Goal: Obtain resource: Download file/media

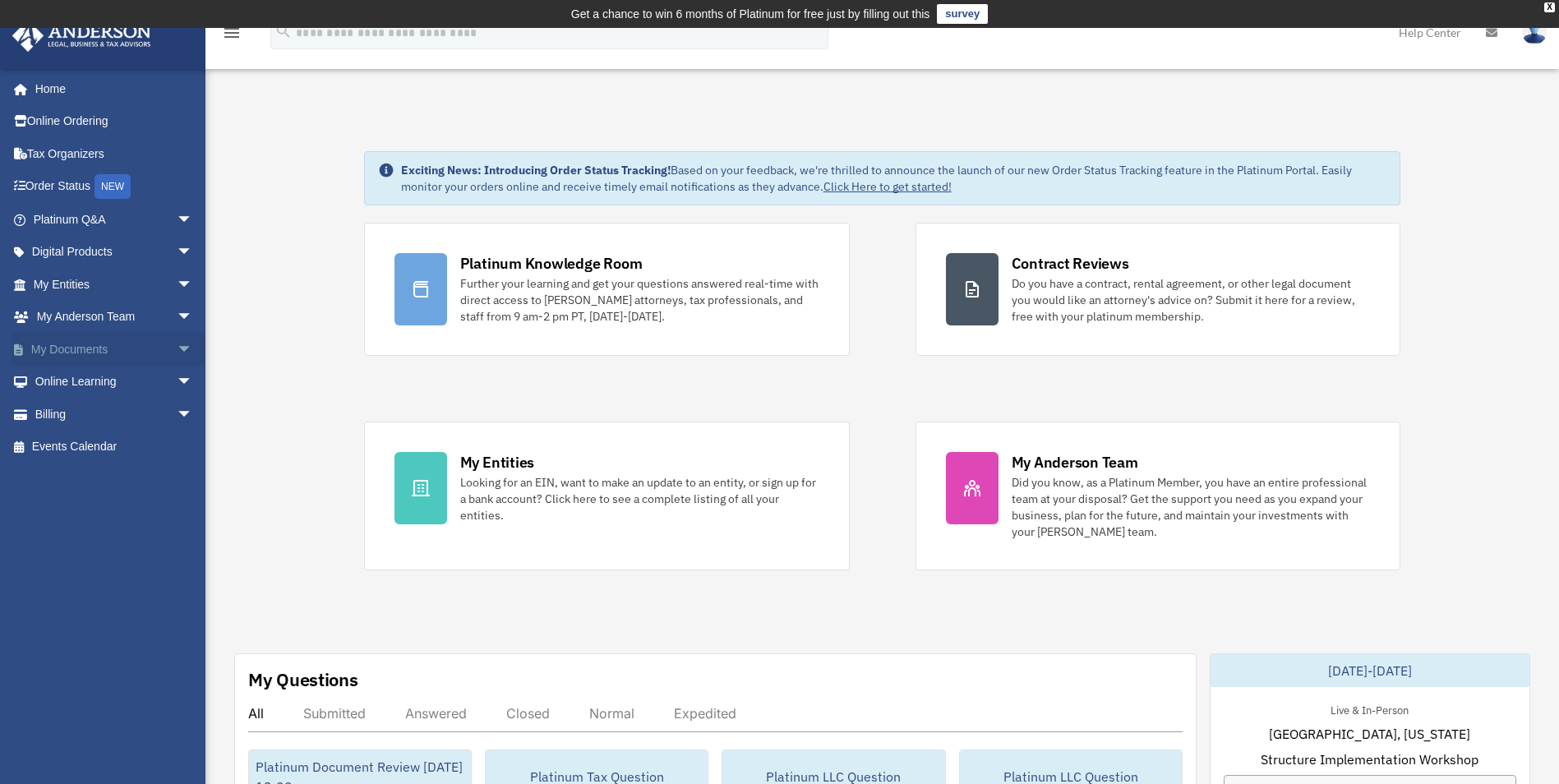
click at [177, 349] on span "arrow_drop_down" at bounding box center [194, 350] width 33 height 34
click at [78, 385] on link "Box" at bounding box center [120, 382] width 195 height 33
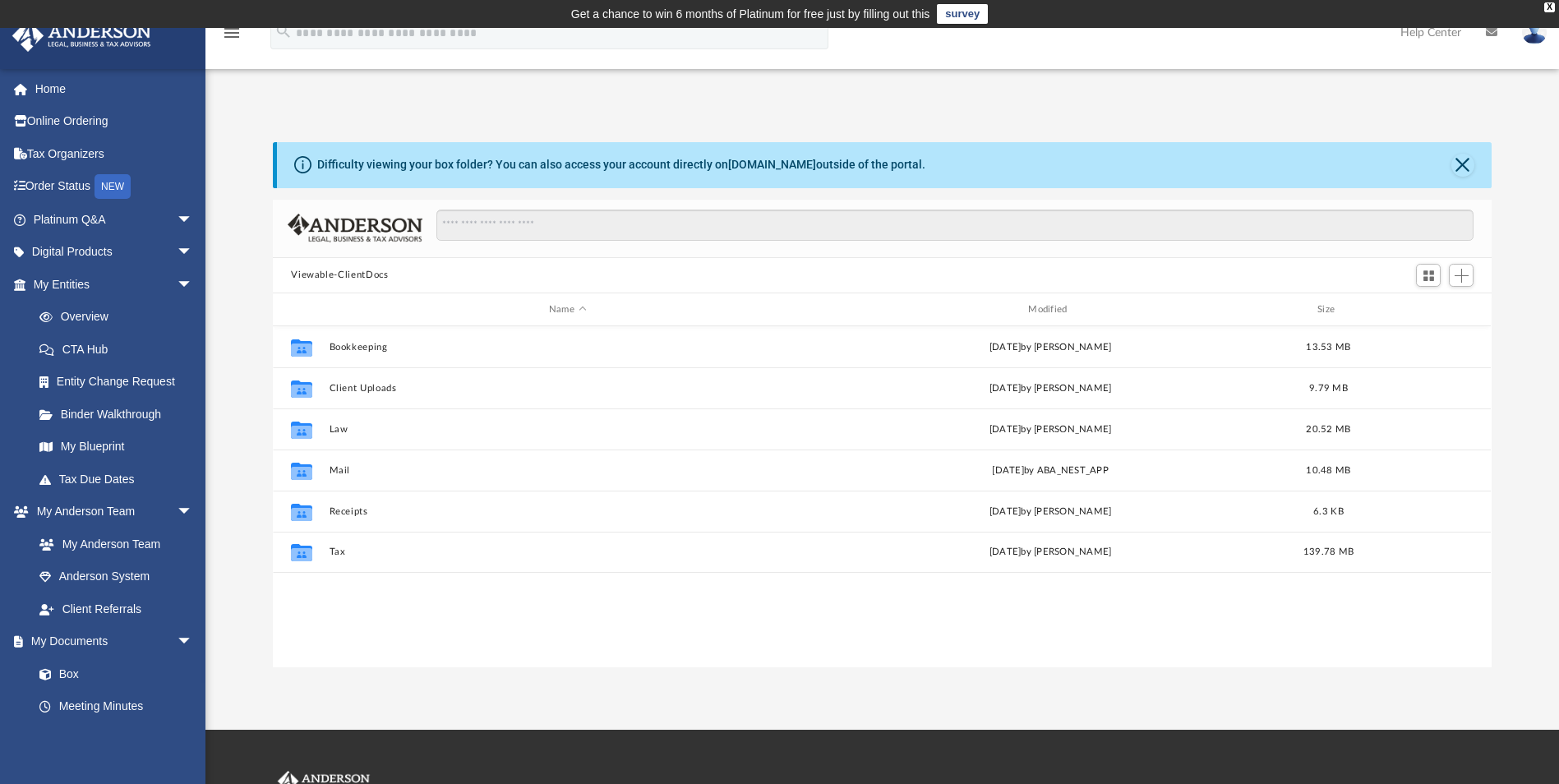
scroll to position [361, 1207]
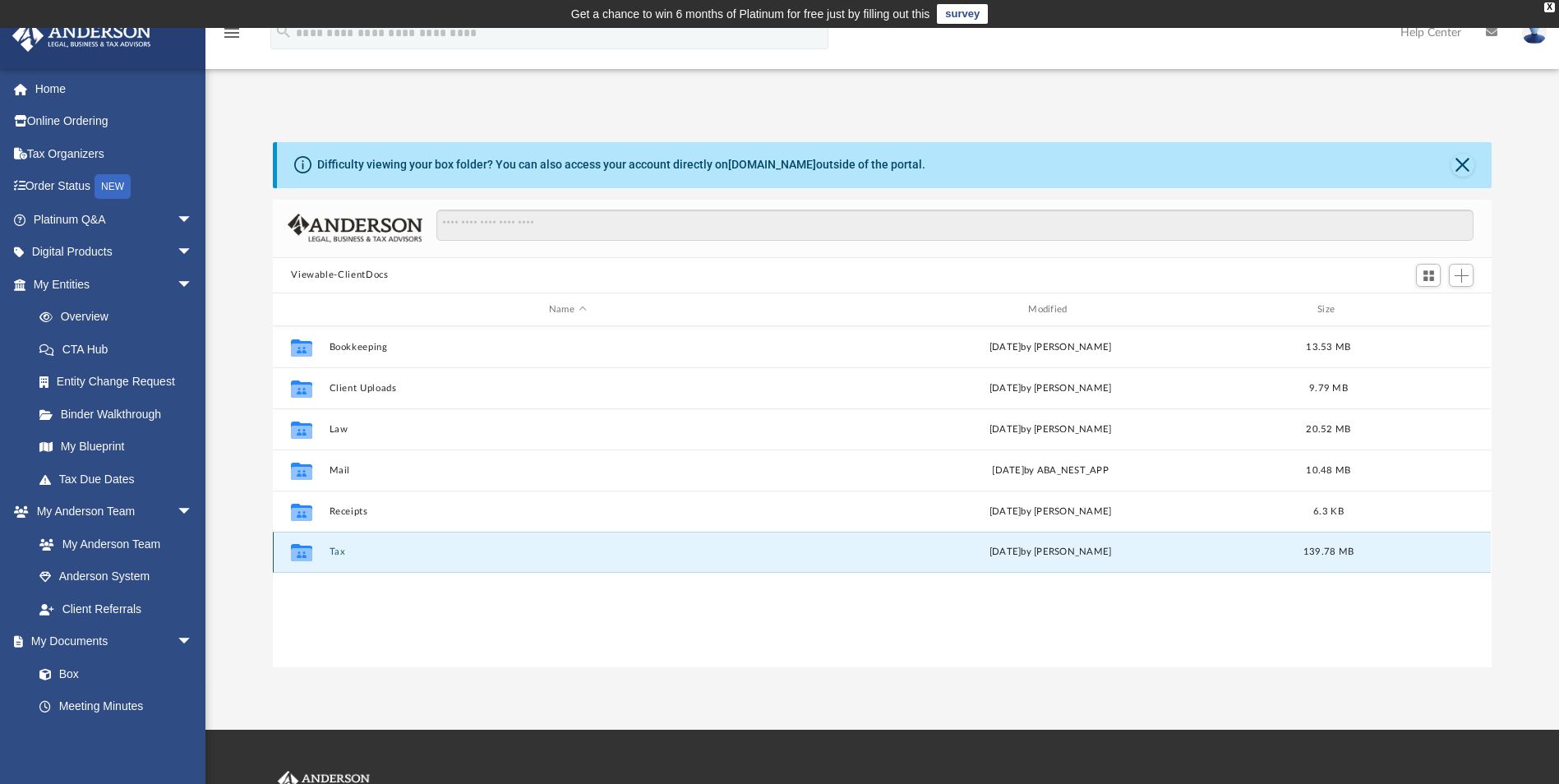
click at [339, 549] on button "Tax" at bounding box center [567, 552] width 475 height 10
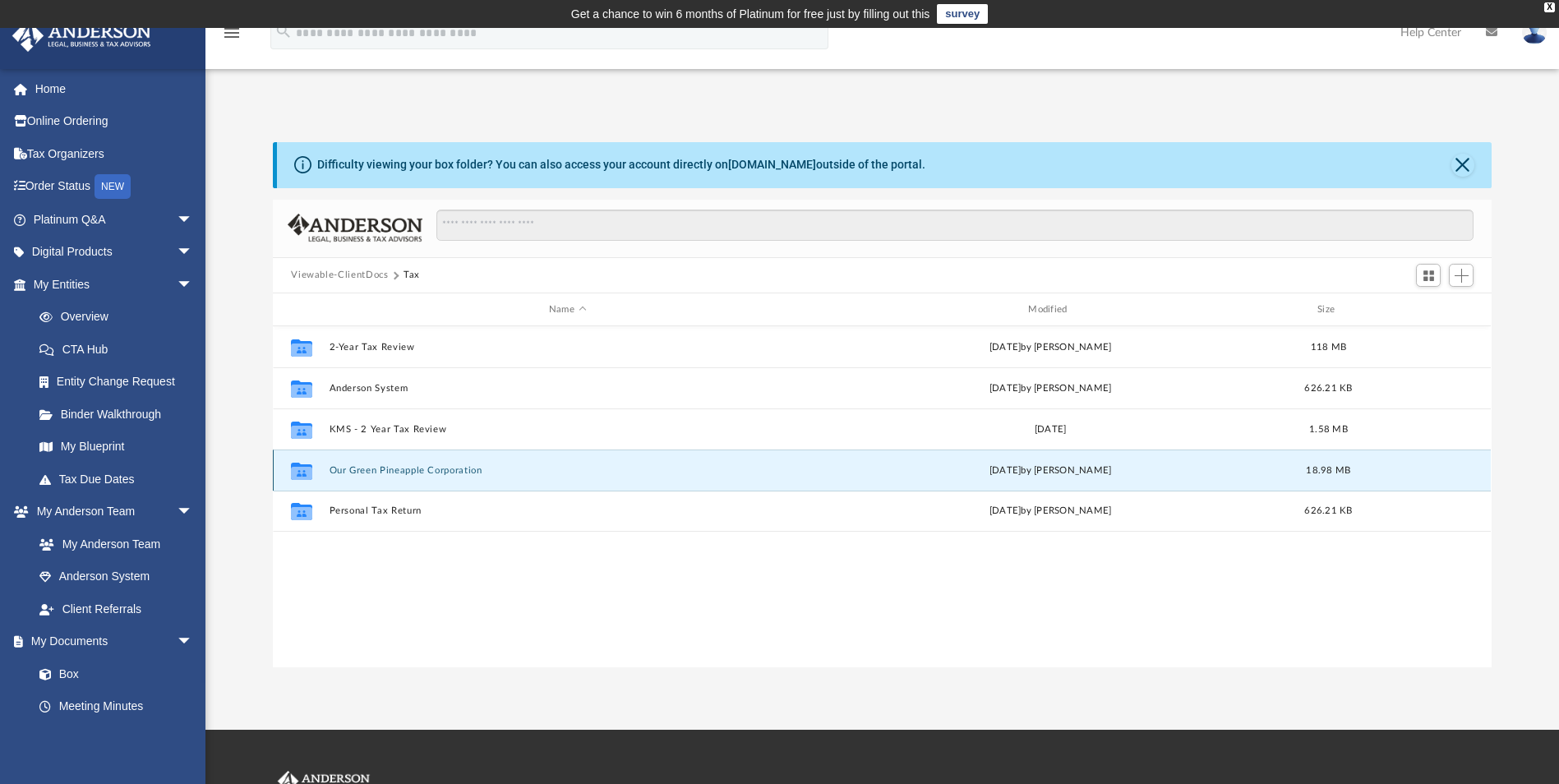
click at [370, 467] on button "Our Green Pineapple Corporation" at bounding box center [567, 470] width 475 height 10
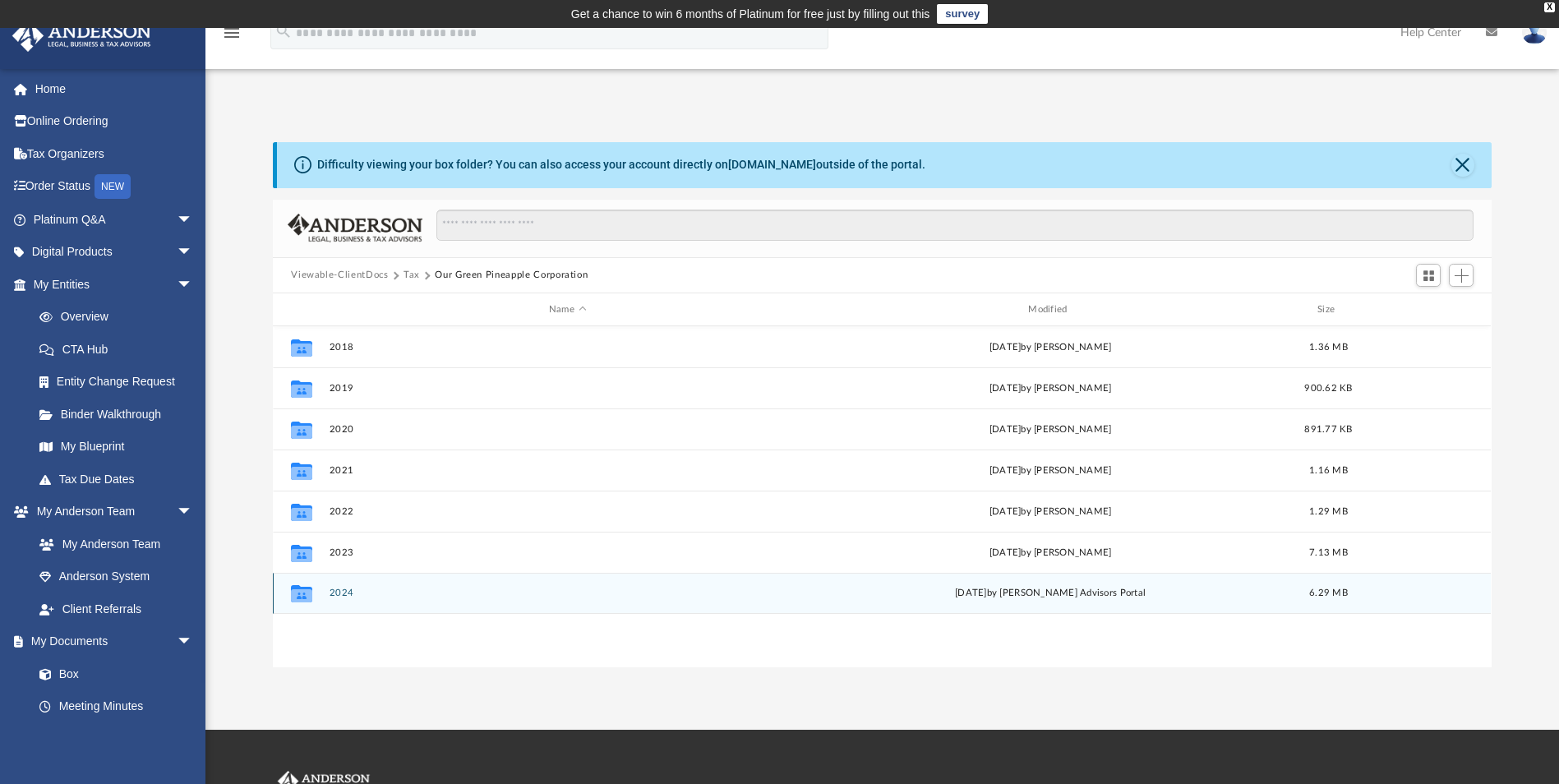
click at [340, 592] on button "2024" at bounding box center [567, 593] width 475 height 10
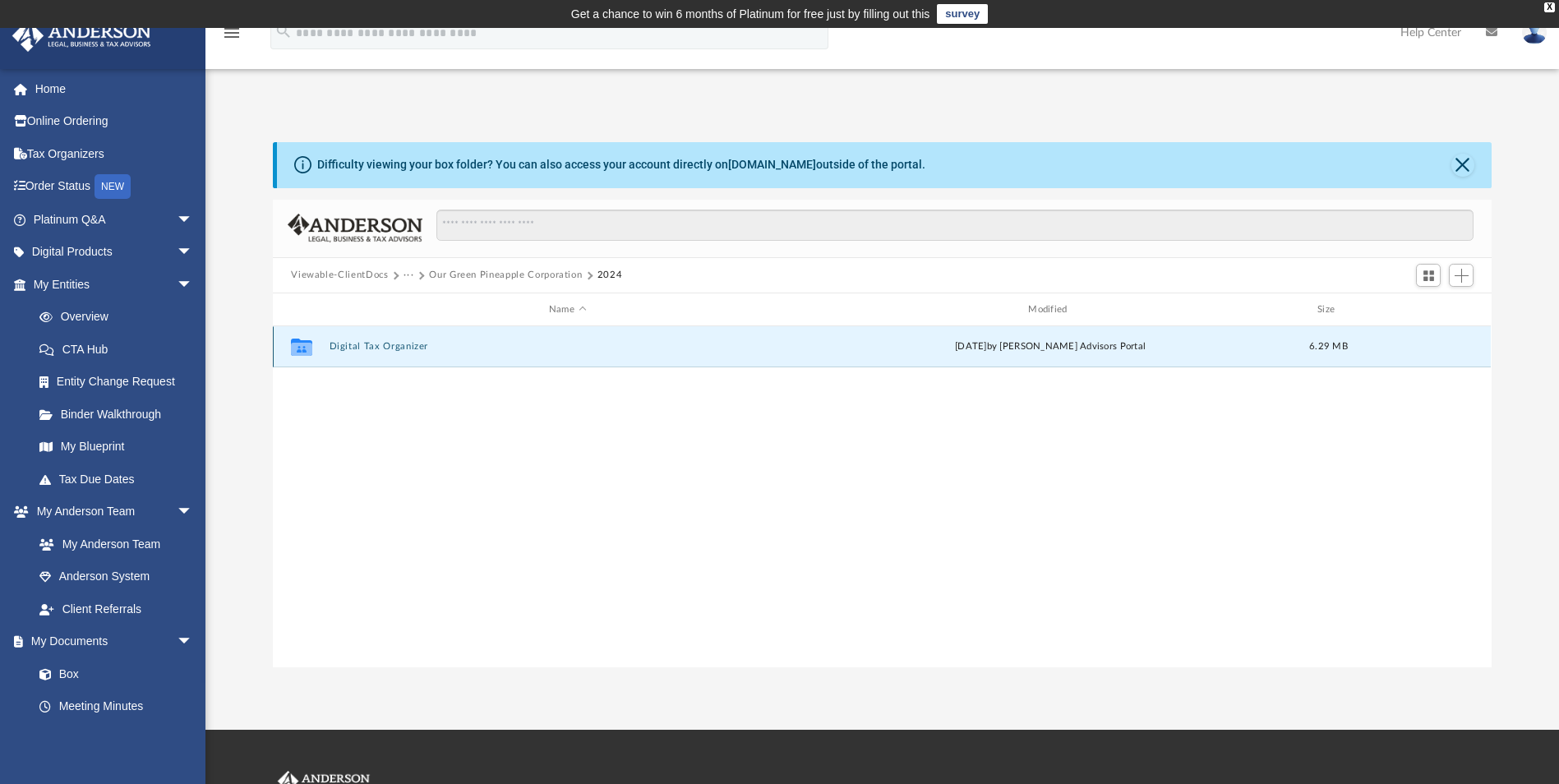
click at [387, 345] on button "Digital Tax Organizer" at bounding box center [567, 347] width 475 height 10
click at [426, 347] on button "1120-OurGreenPineappleCorporation.pdf" at bounding box center [567, 347] width 475 height 10
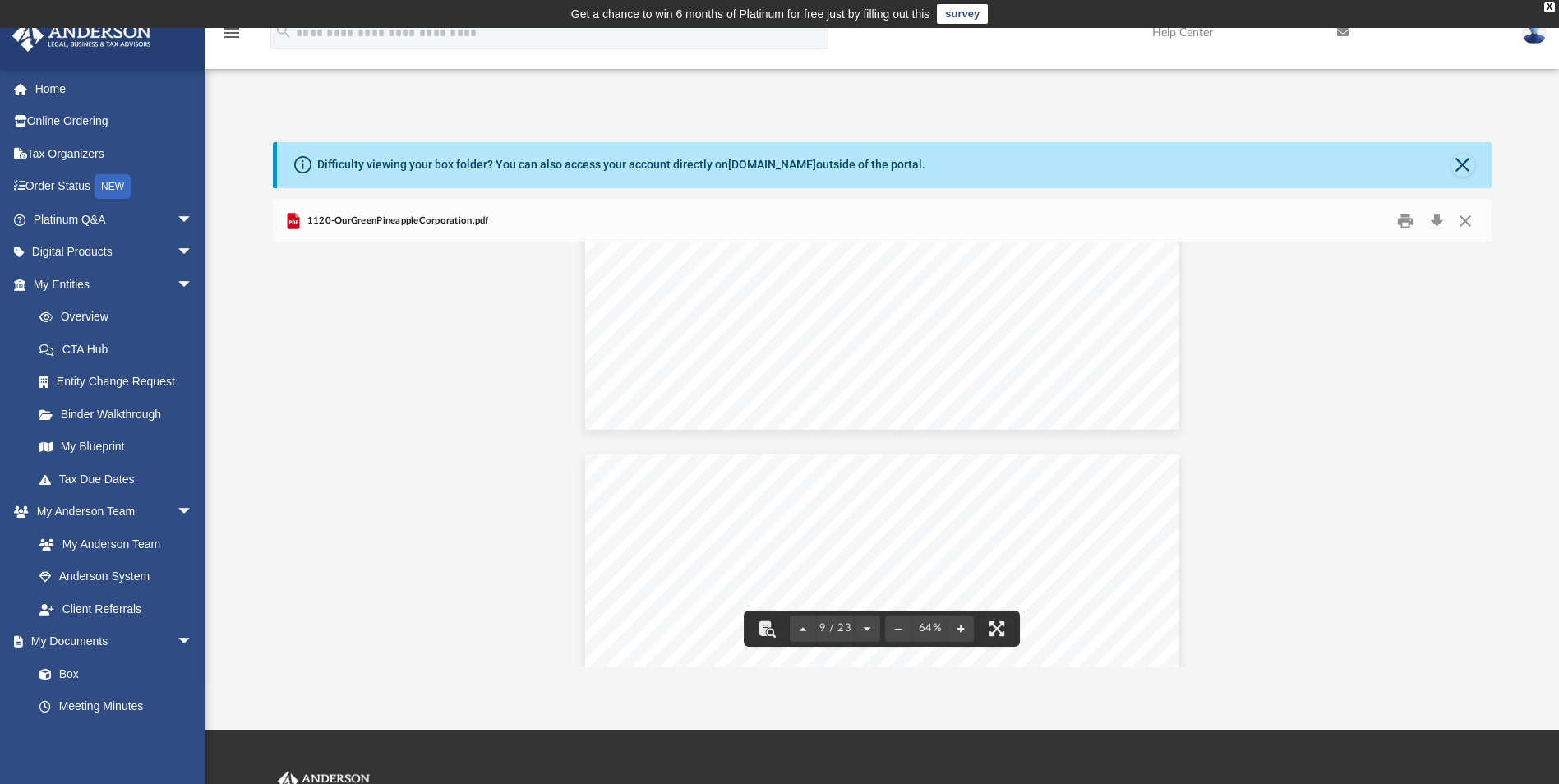
scroll to position [3589, 0]
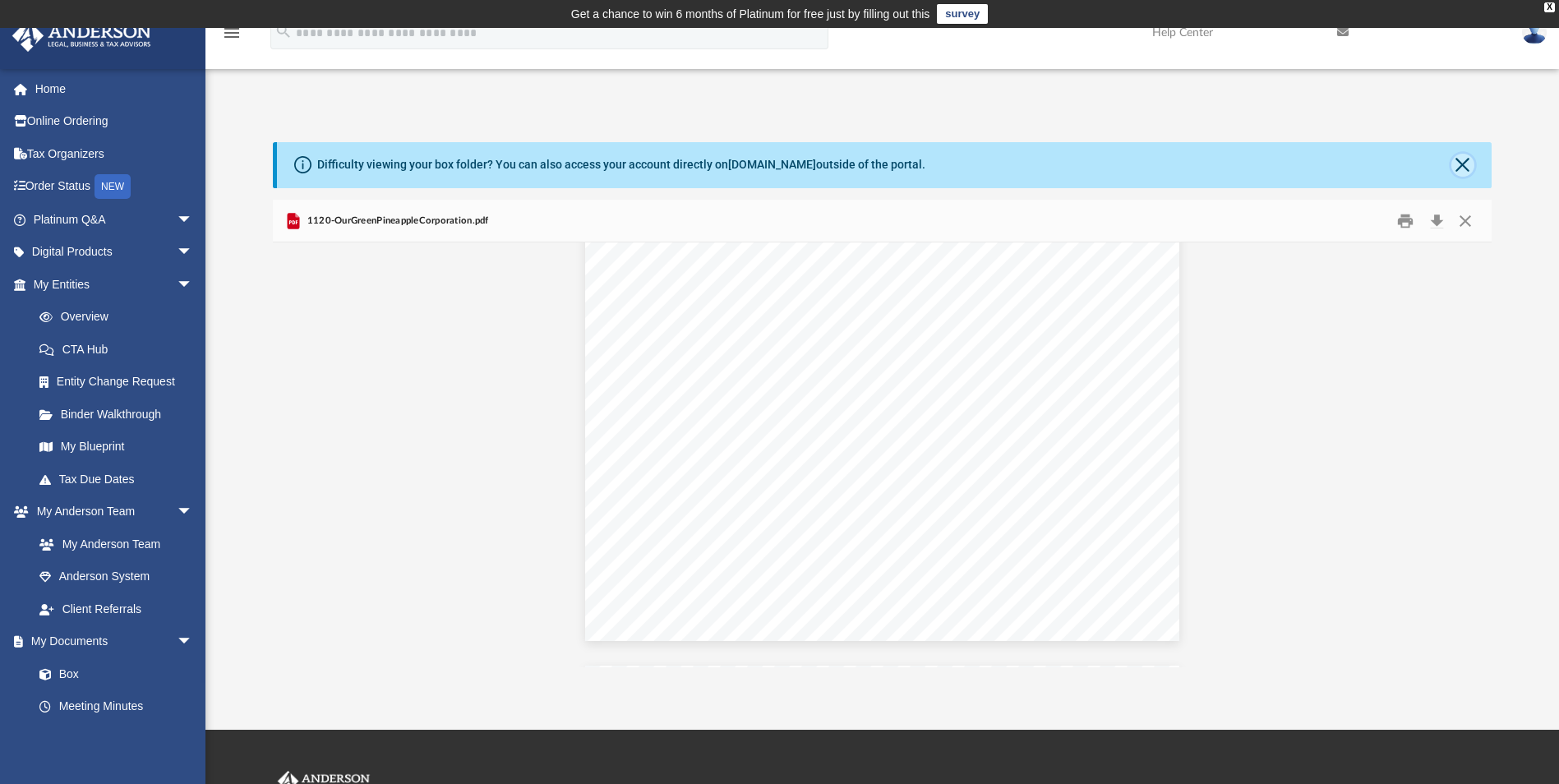
click at [1467, 164] on button "Close" at bounding box center [1463, 165] width 23 height 23
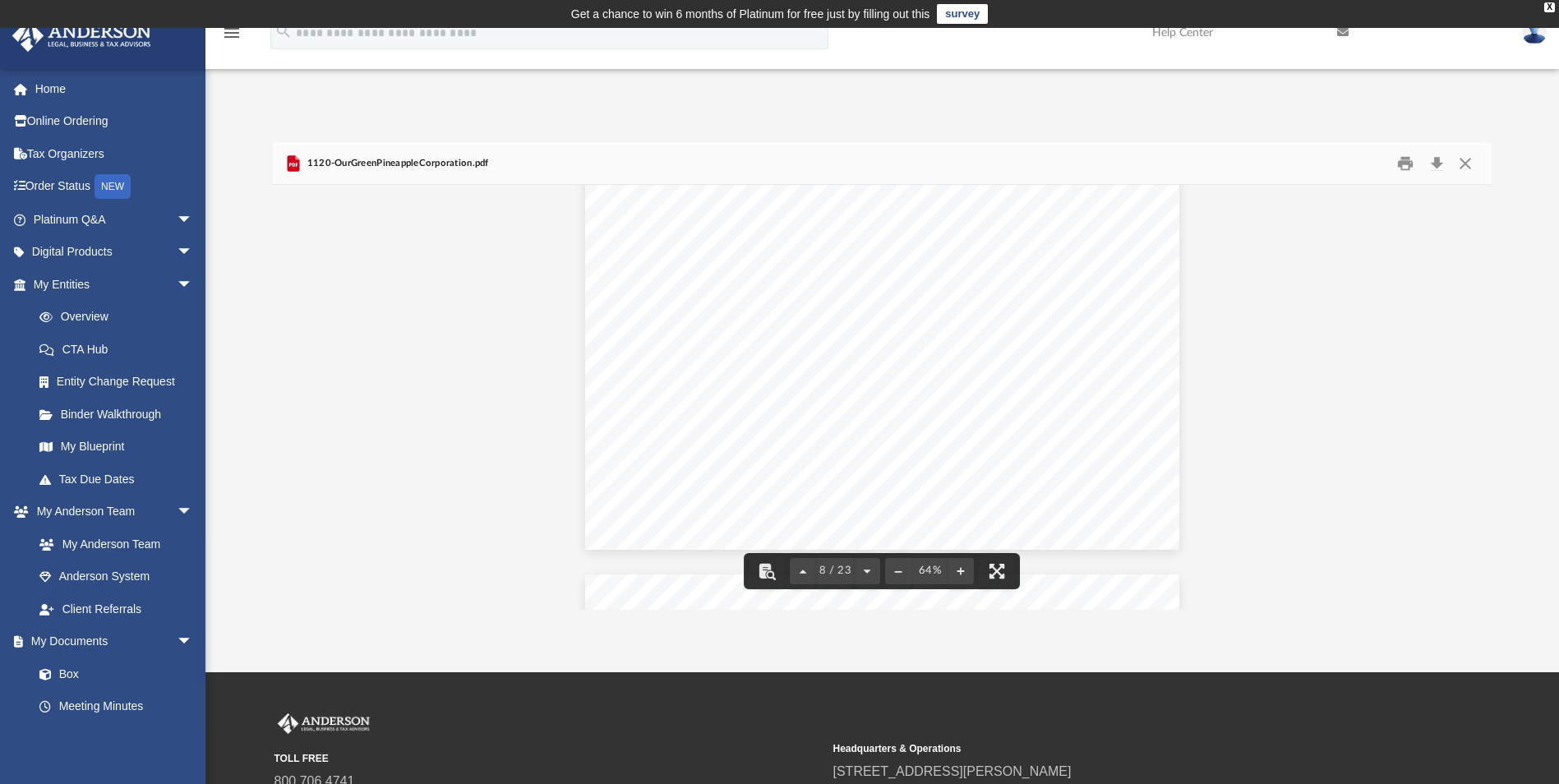
scroll to position [2850, 0]
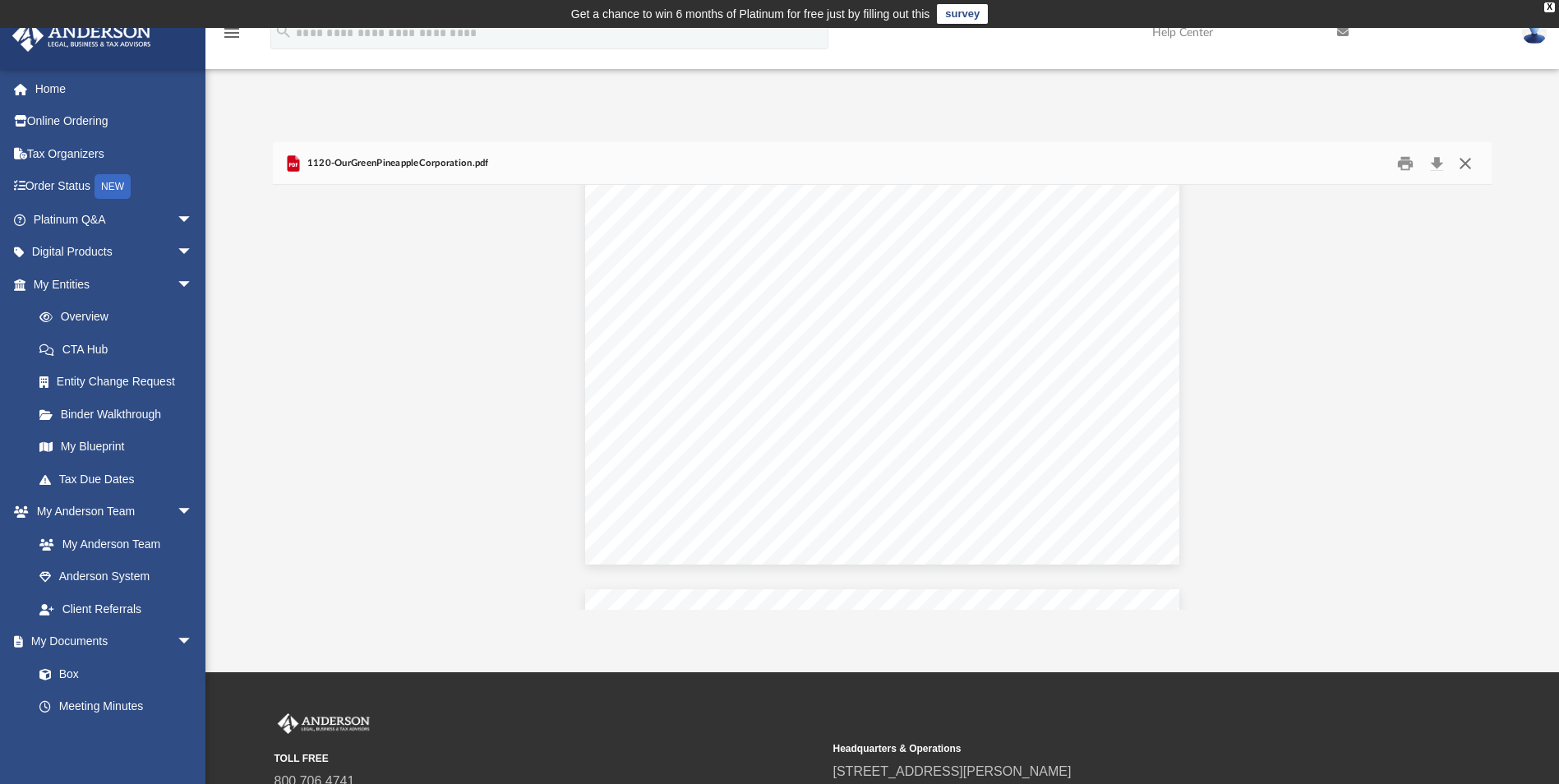
click at [1460, 160] on button "Close" at bounding box center [1466, 162] width 30 height 25
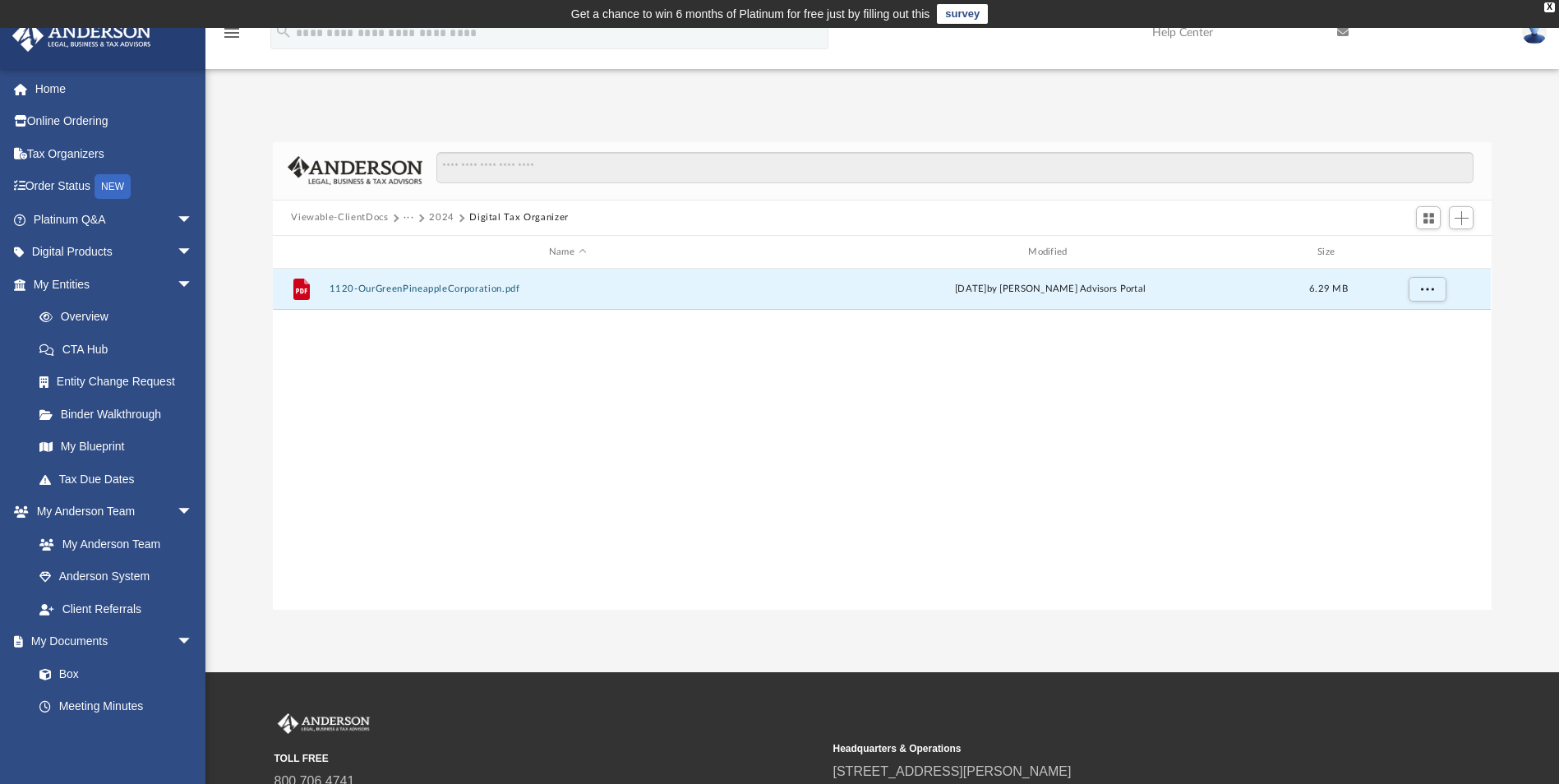
click at [404, 216] on button "···" at bounding box center [409, 217] width 10 height 15
click at [427, 269] on li "Our Green Pineapple Corporation" at bounding box center [489, 272] width 153 height 17
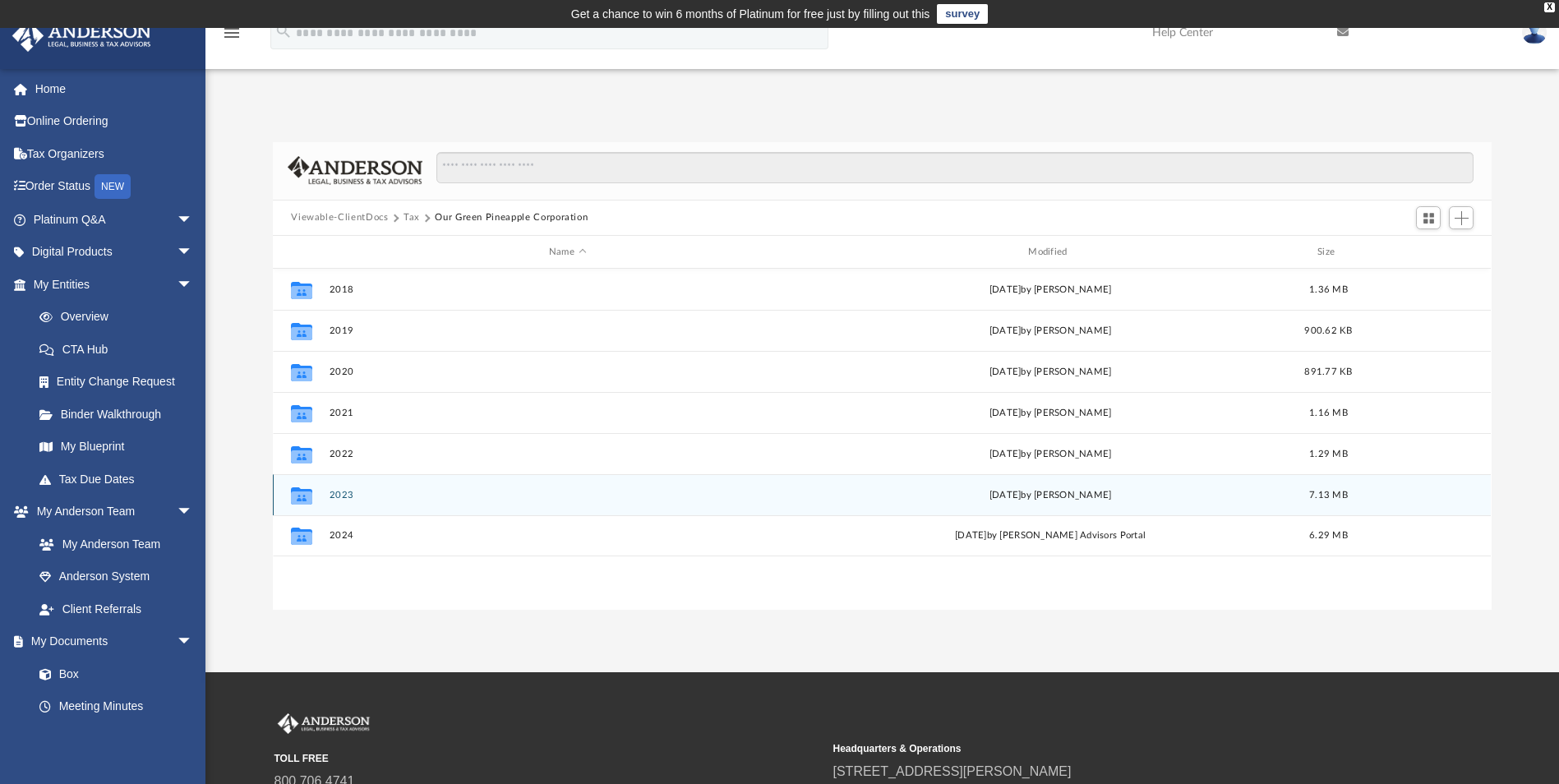
click at [341, 496] on button "2023" at bounding box center [567, 494] width 475 height 10
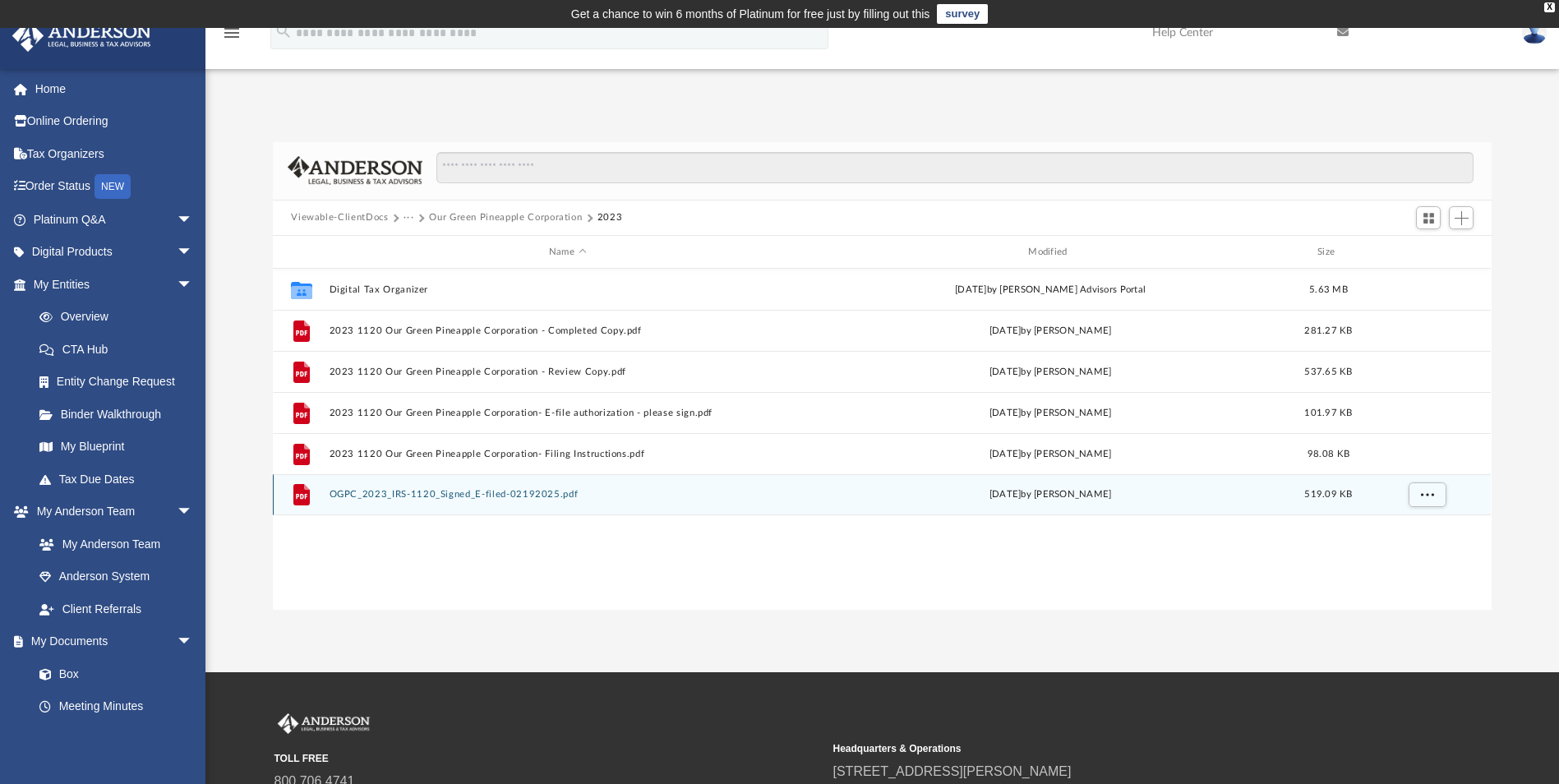
click at [469, 491] on button "OGPC_2023_IRS-1120_Signed_E-filed-02192025.pdf" at bounding box center [567, 494] width 475 height 10
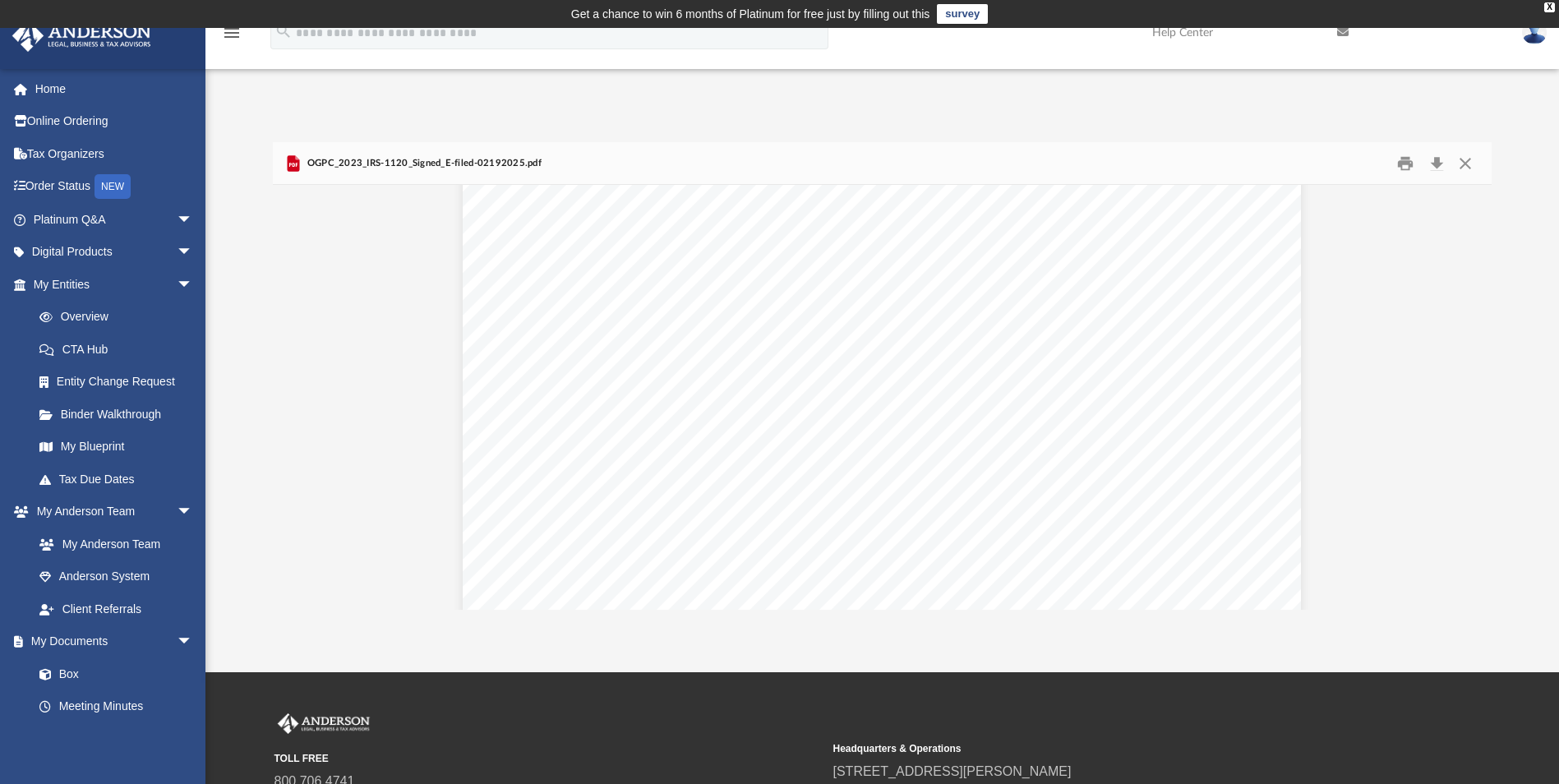
scroll to position [12322, 0]
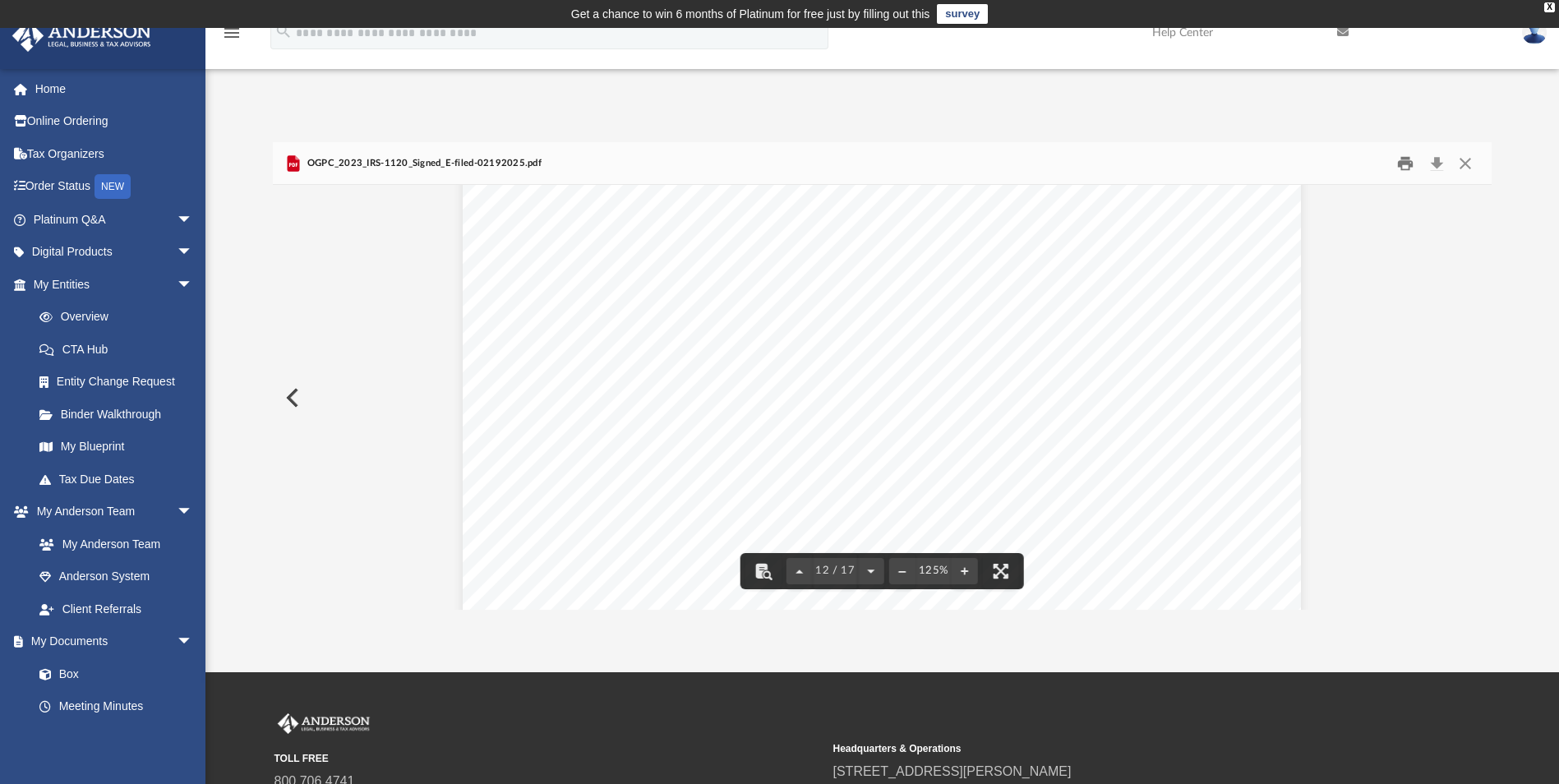
click at [1409, 163] on button "Print" at bounding box center [1405, 162] width 33 height 25
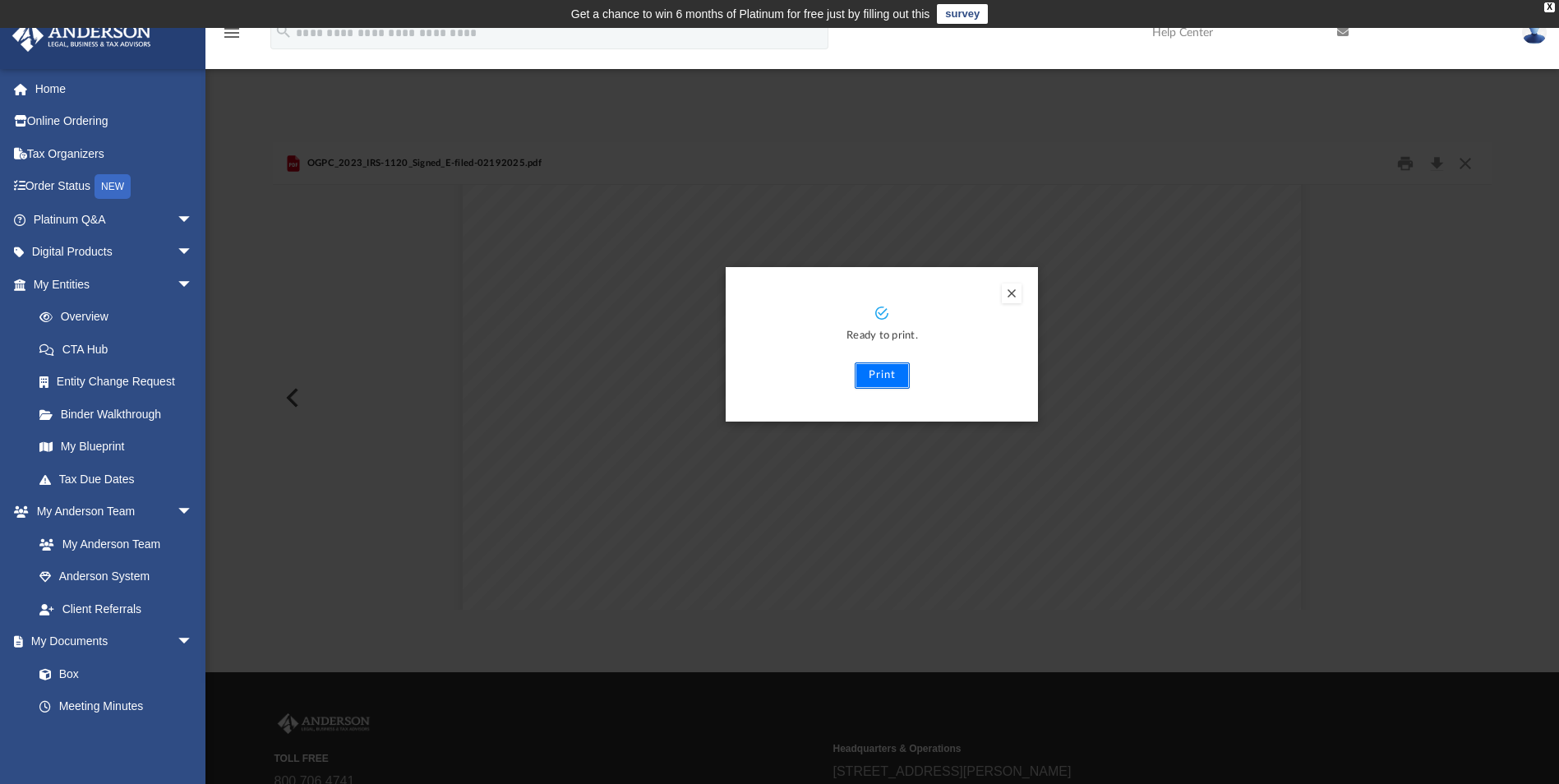
click at [879, 375] on button "Print" at bounding box center [882, 375] width 55 height 26
